Goal: Transaction & Acquisition: Purchase product/service

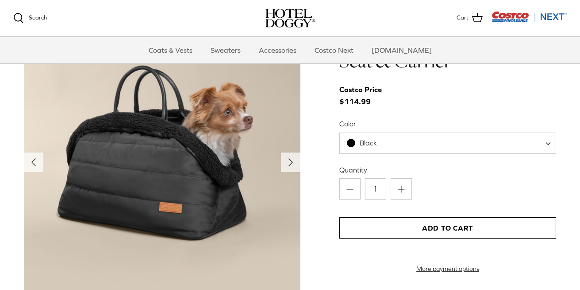
scroll to position [891, 0]
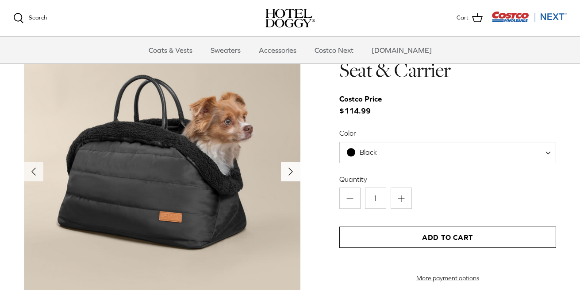
click at [289, 174] on icon "Right" at bounding box center [291, 171] width 14 height 14
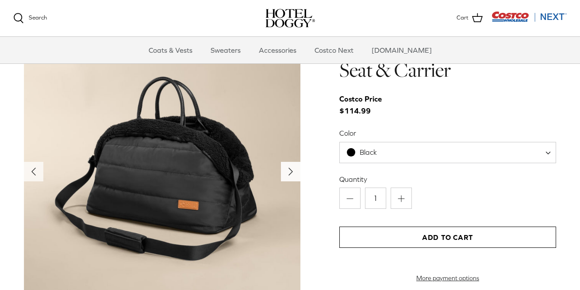
click at [289, 174] on polyline "Next" at bounding box center [291, 171] width 4 height 7
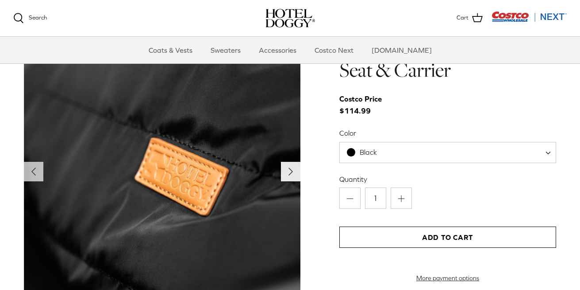
click at [289, 174] on polyline "Next" at bounding box center [291, 171] width 4 height 7
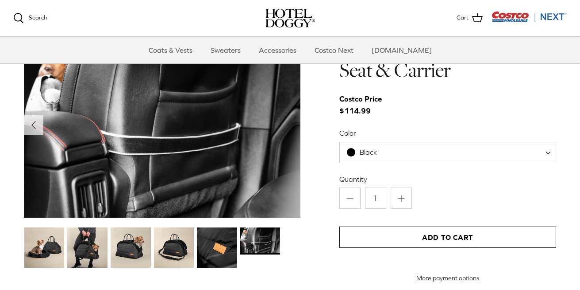
click at [218, 243] on img at bounding box center [217, 247] width 40 height 40
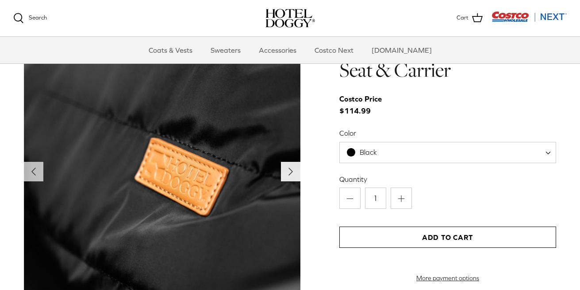
click at [294, 169] on icon "Right" at bounding box center [291, 171] width 14 height 14
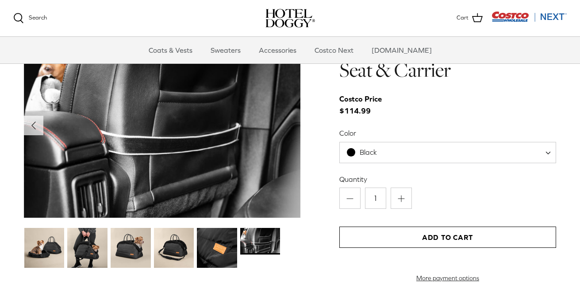
click at [294, 169] on img at bounding box center [162, 125] width 277 height 185
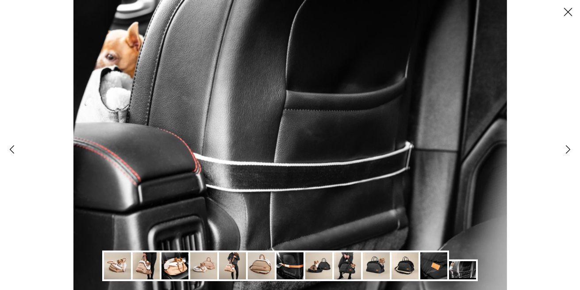
click at [569, 14] on icon "Close" at bounding box center [568, 11] width 15 height 15
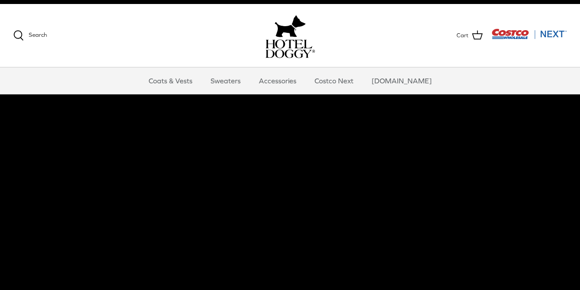
scroll to position [9, 0]
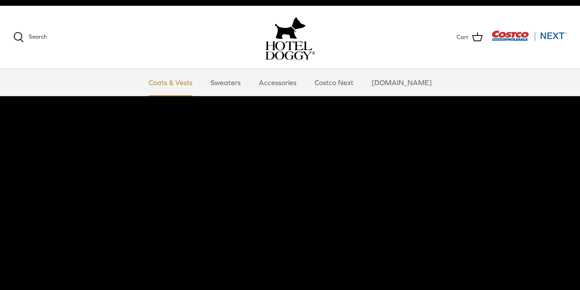
click at [191, 87] on link "Coats & Vests" at bounding box center [171, 82] width 60 height 27
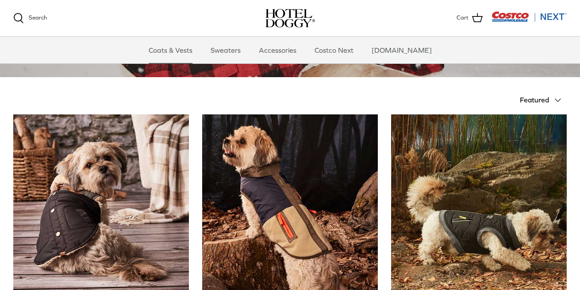
scroll to position [225, 0]
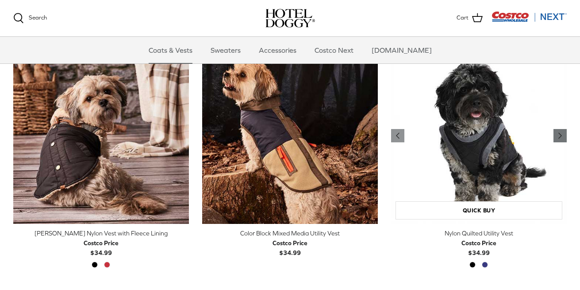
click at [556, 131] on icon "Right" at bounding box center [560, 135] width 11 height 11
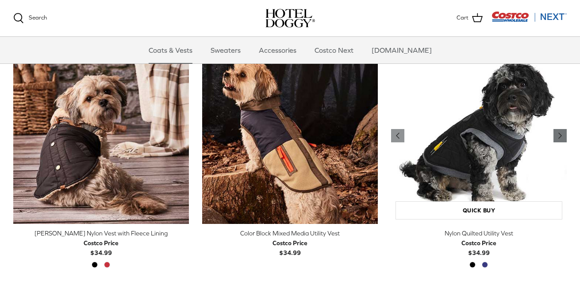
click at [556, 131] on icon "Right" at bounding box center [560, 135] width 11 height 11
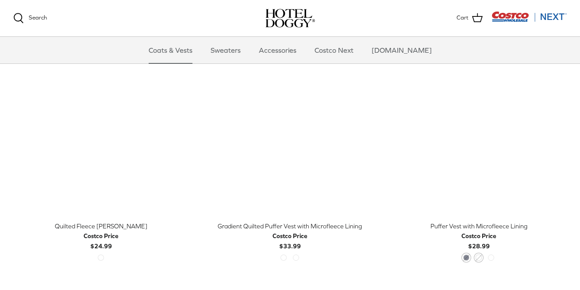
scroll to position [1212, 0]
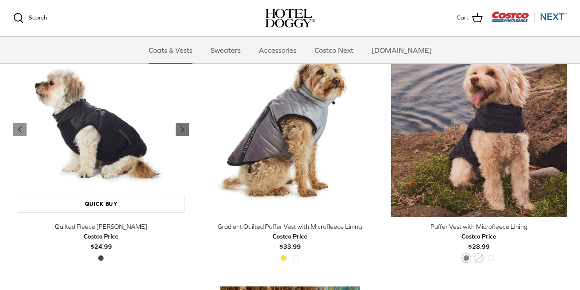
click at [184, 127] on icon "Right" at bounding box center [182, 129] width 11 height 11
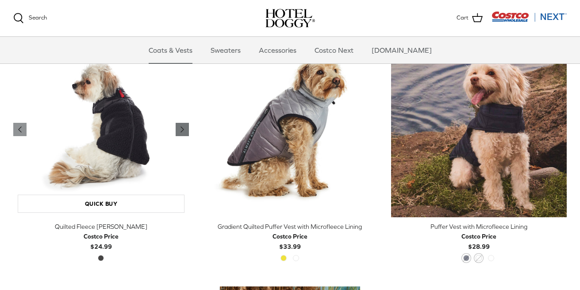
click at [184, 127] on icon "Right" at bounding box center [182, 129] width 11 height 11
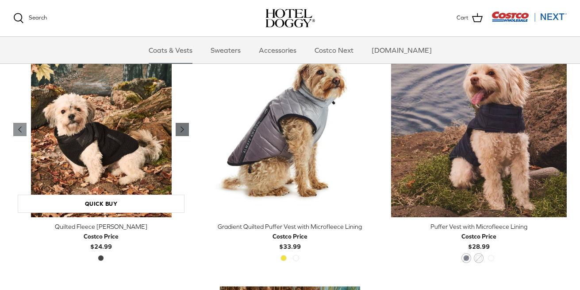
click at [184, 127] on icon "Right" at bounding box center [182, 129] width 11 height 11
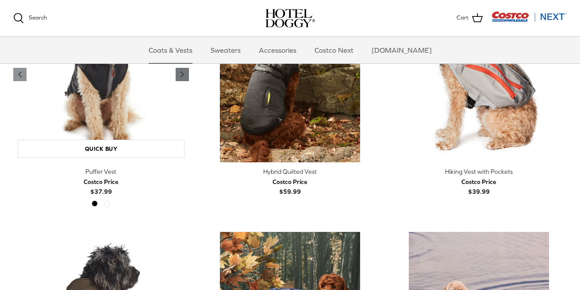
scroll to position [1448, 0]
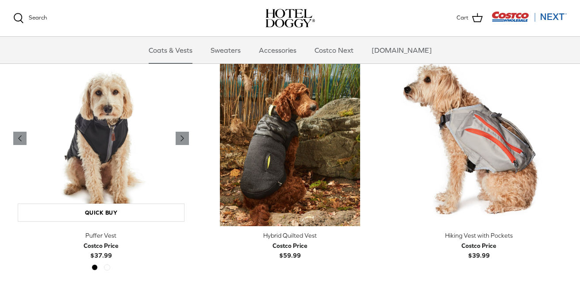
click at [122, 146] on img "Puffer Vest" at bounding box center [101, 138] width 176 height 176
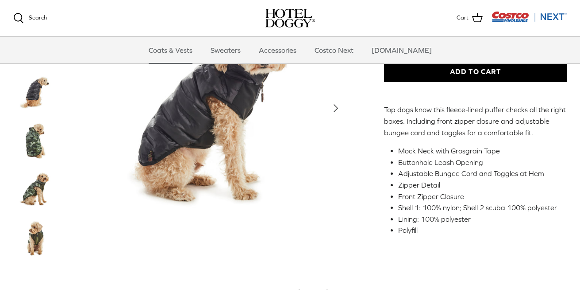
scroll to position [221, 0]
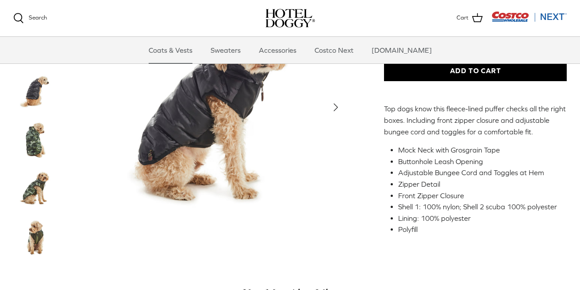
click at [35, 137] on img "Thumbnail Link" at bounding box center [35, 140] width 44 height 44
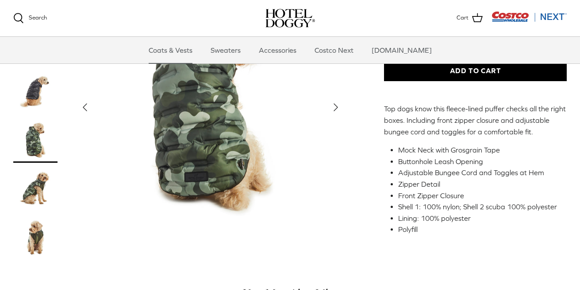
click at [35, 194] on img "Thumbnail Link" at bounding box center [35, 189] width 44 height 44
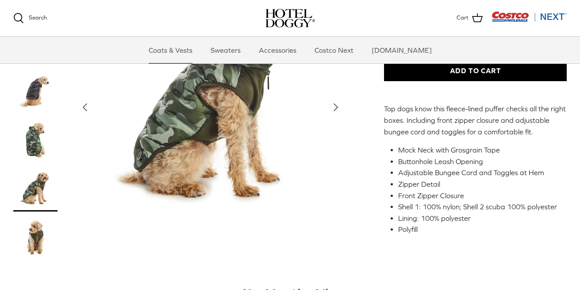
click at [35, 229] on img "Thumbnail Link" at bounding box center [35, 238] width 44 height 44
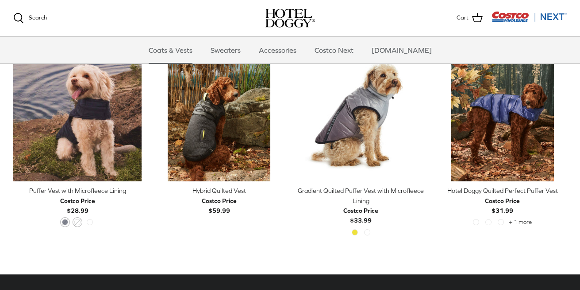
scroll to position [481, 0]
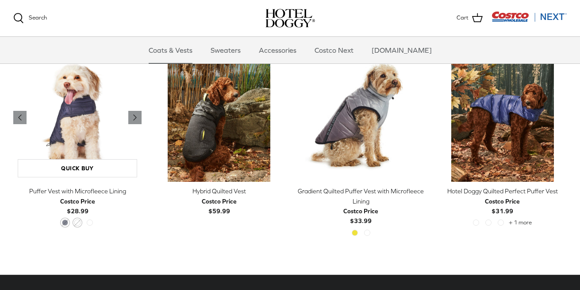
click at [90, 142] on img "Puffer Vest with Microfleece Lining" at bounding box center [77, 117] width 128 height 128
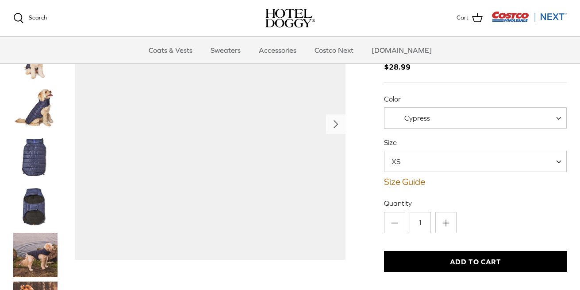
scroll to position [58, 0]
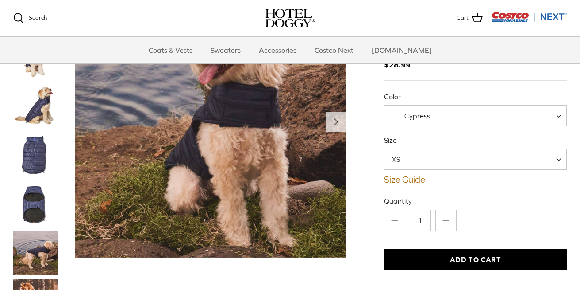
click at [44, 110] on img "Thumbnail Link" at bounding box center [35, 106] width 44 height 44
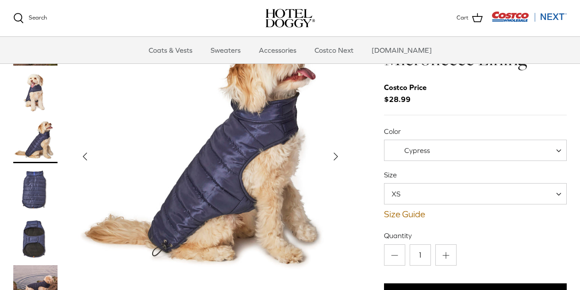
scroll to position [26, 0]
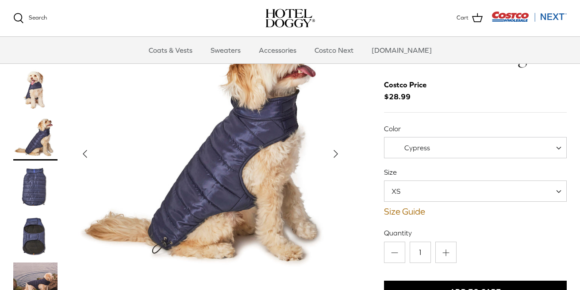
click at [40, 91] on img "Thumbnail Link" at bounding box center [35, 89] width 44 height 44
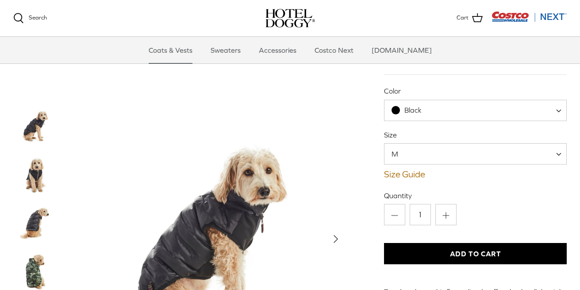
scroll to position [27, 0]
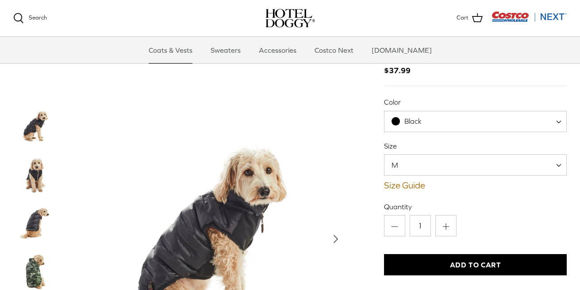
click at [467, 162] on span "M" at bounding box center [475, 164] width 183 height 21
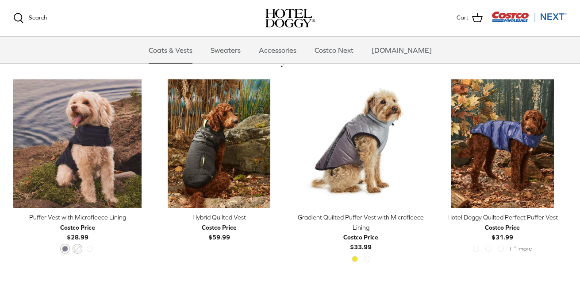
scroll to position [456, 0]
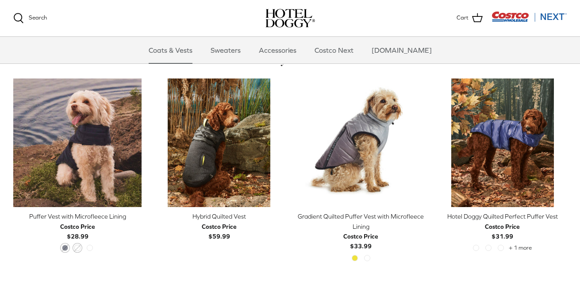
click at [362, 221] on div "Gradient Quilted Puffer Vest with Microfleece Lining" at bounding box center [361, 221] width 128 height 20
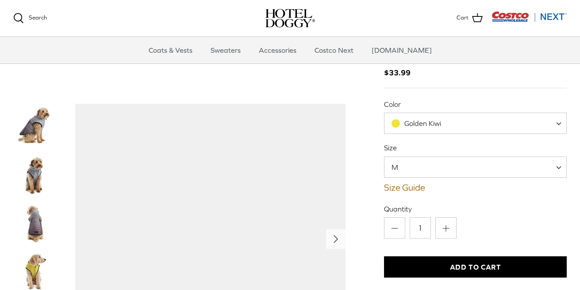
scroll to position [155, 0]
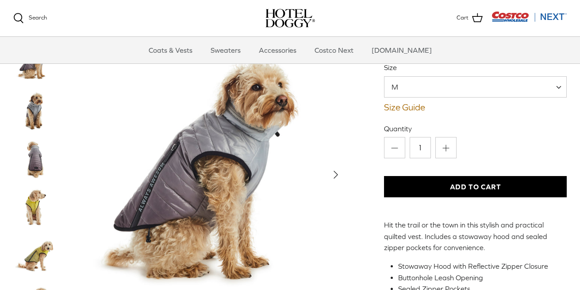
click at [430, 91] on span "M" at bounding box center [475, 86] width 183 height 21
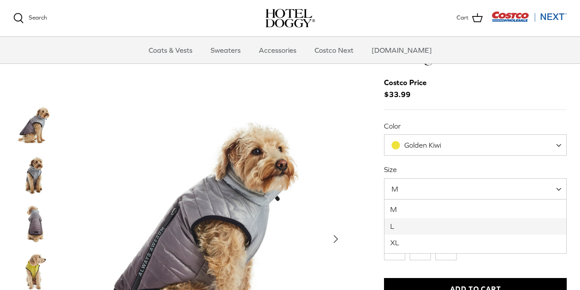
scroll to position [0, 0]
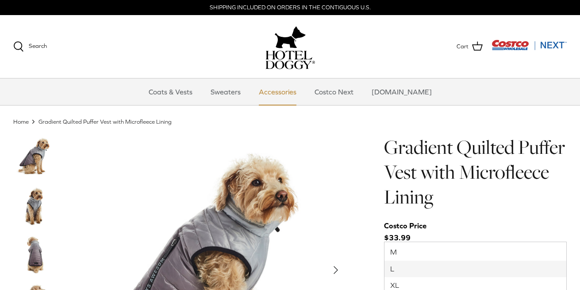
click at [291, 94] on link "Accessories" at bounding box center [278, 91] width 54 height 27
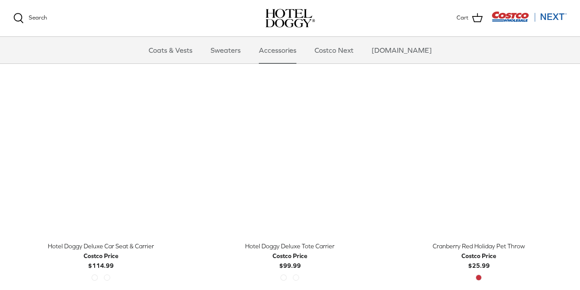
scroll to position [193, 0]
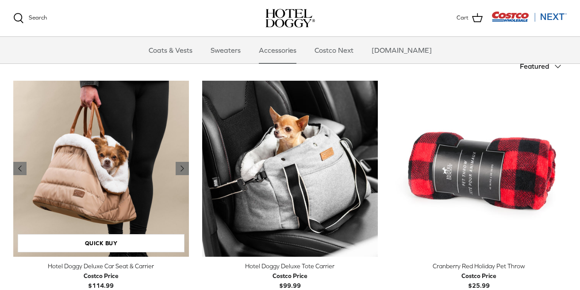
click at [141, 178] on img "Hotel Doggy Deluxe Car Seat & Carrier" at bounding box center [101, 169] width 176 height 176
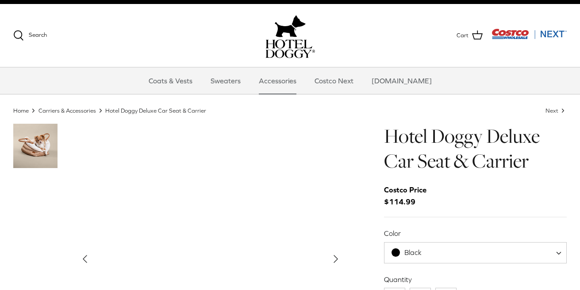
scroll to position [11, 0]
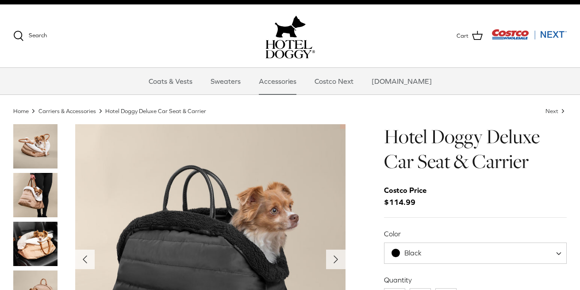
click at [37, 227] on img "Thumbnail Link" at bounding box center [35, 243] width 44 height 44
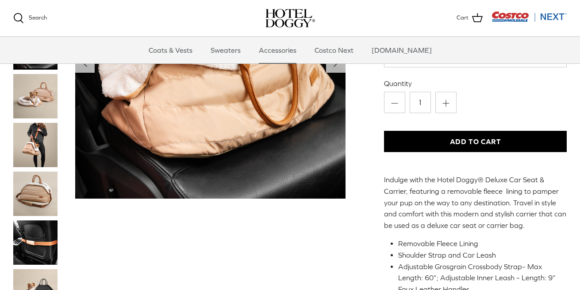
scroll to position [270, 0]
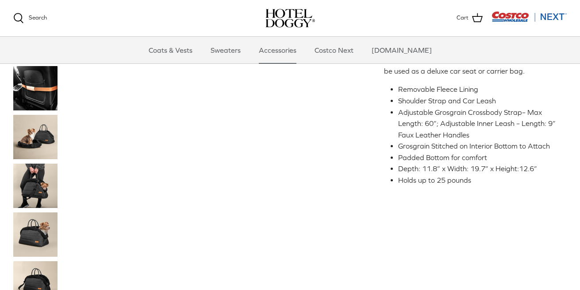
click at [38, 151] on img "Thumbnail Link" at bounding box center [35, 137] width 44 height 44
click at [42, 139] on img "Thumbnail Link" at bounding box center [35, 137] width 44 height 44
click at [38, 210] on div at bounding box center [44, 83] width 62 height 618
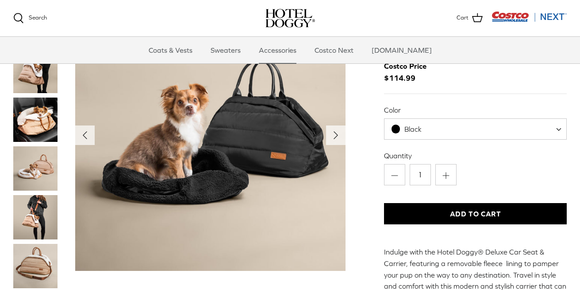
scroll to position [43, 0]
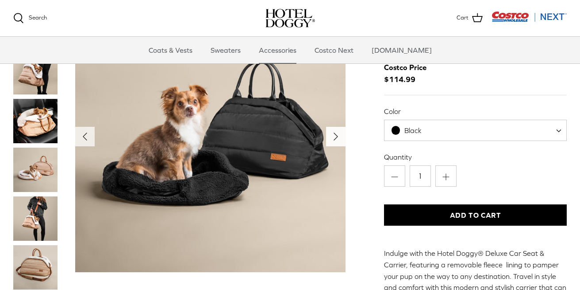
click at [336, 137] on polyline "Next" at bounding box center [336, 136] width 4 height 7
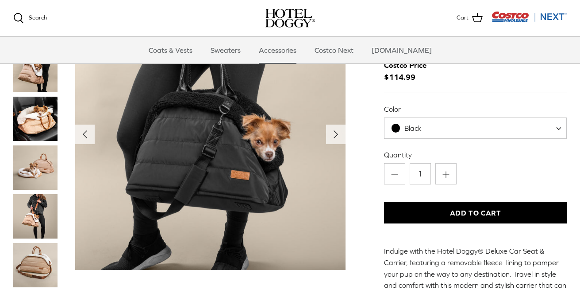
scroll to position [53, 0]
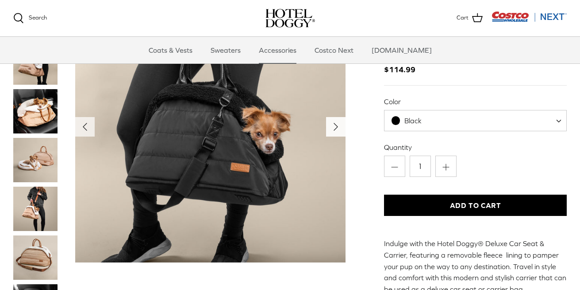
click at [332, 126] on icon "Right" at bounding box center [336, 127] width 14 height 14
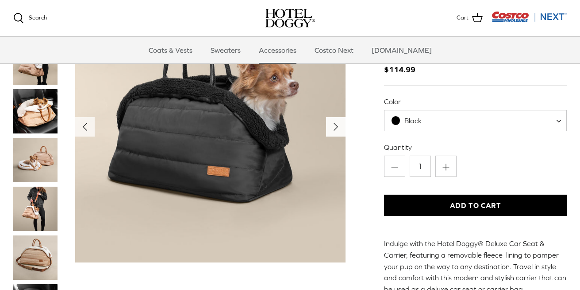
click at [332, 126] on icon "Right" at bounding box center [336, 127] width 14 height 14
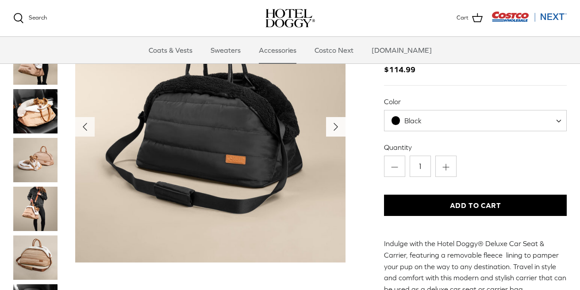
click at [332, 126] on icon "Right" at bounding box center [336, 127] width 14 height 14
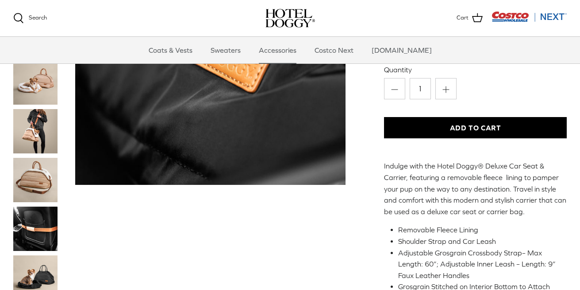
scroll to position [135, 0]
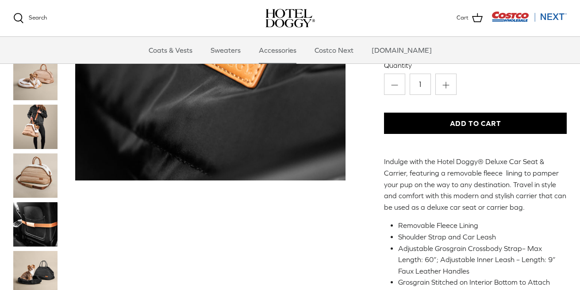
click at [41, 172] on img "Thumbnail Link" at bounding box center [35, 175] width 44 height 44
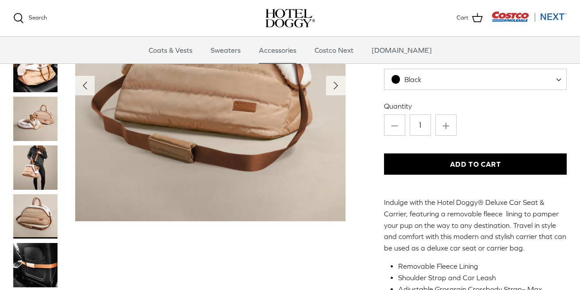
scroll to position [211, 0]
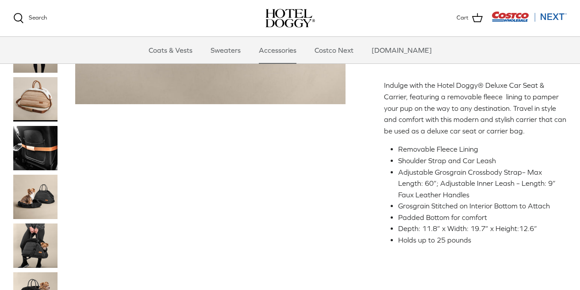
click at [36, 244] on img "Thumbnail Link" at bounding box center [35, 245] width 44 height 44
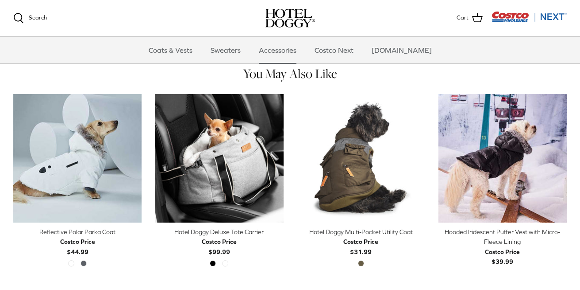
scroll to position [618, 0]
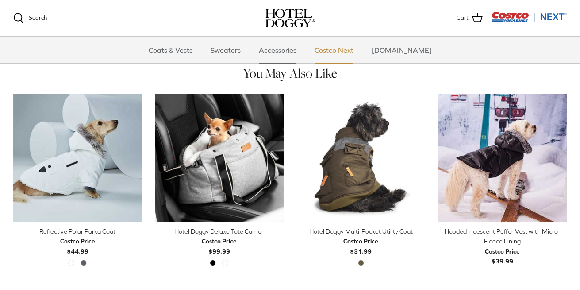
click at [355, 49] on link "Costco Next" at bounding box center [334, 50] width 55 height 27
